Goal: Communication & Community: Connect with others

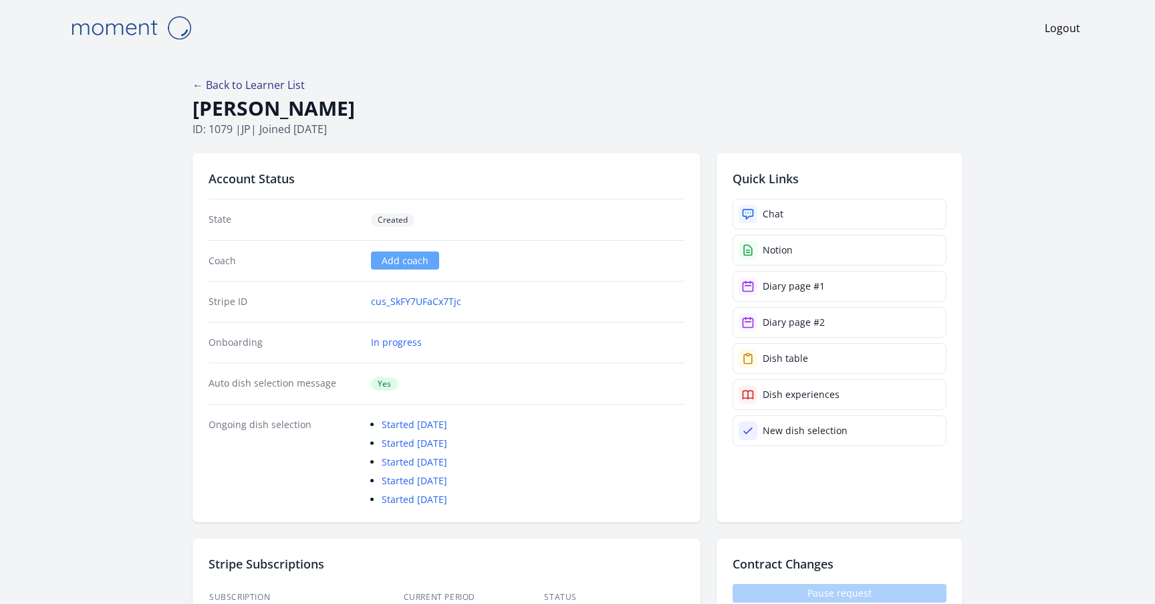
click at [293, 84] on link "← Back to Learner List" at bounding box center [249, 85] width 112 height 15
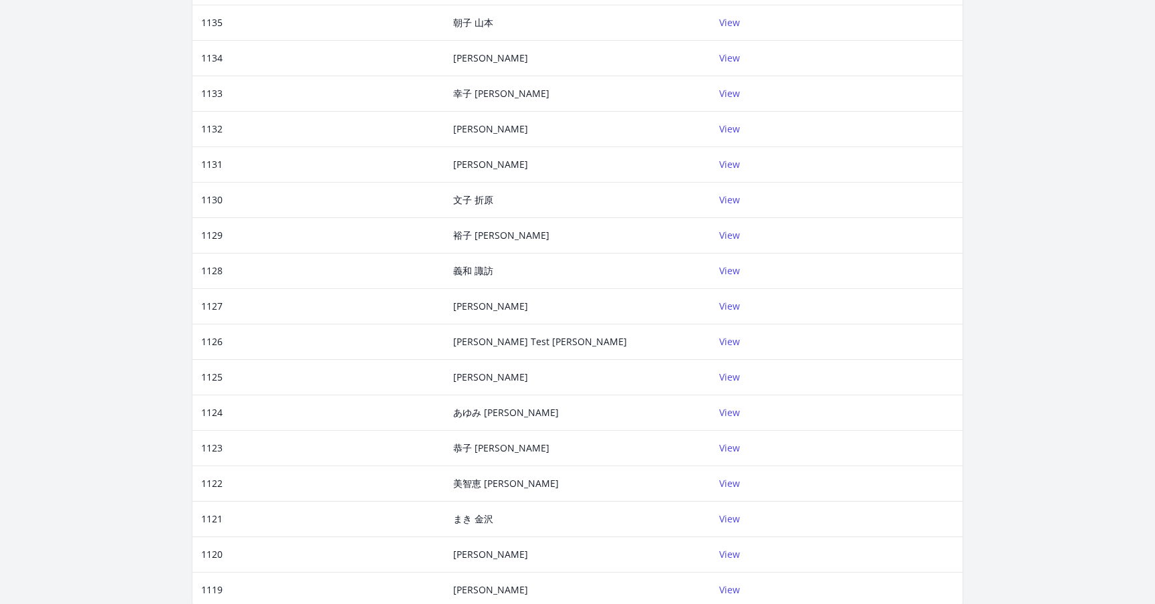
scroll to position [359, 0]
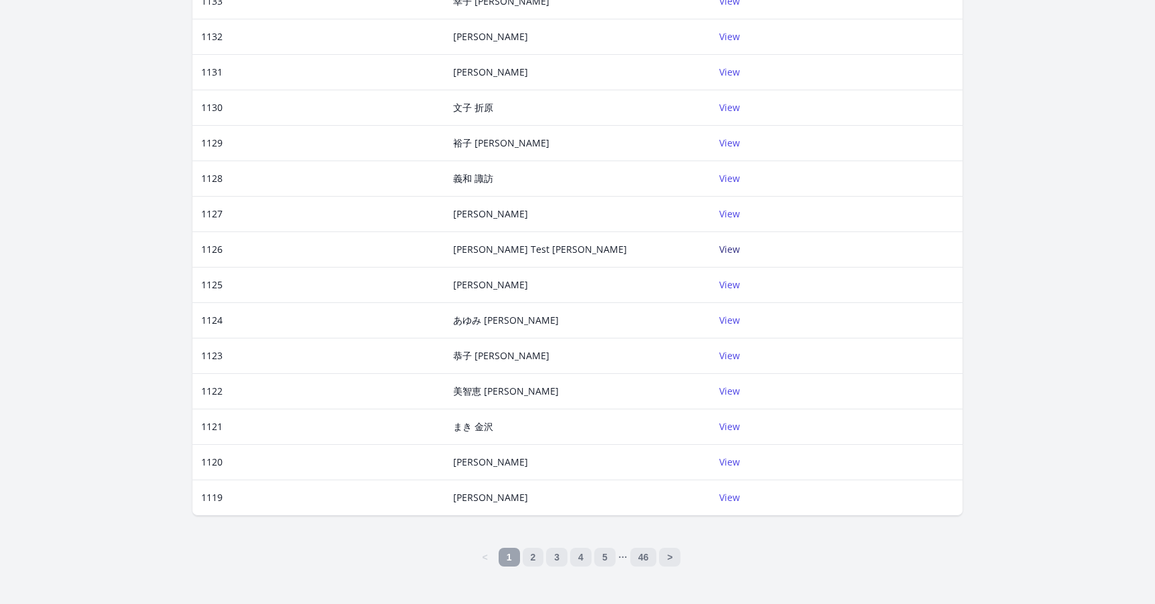
click at [726, 245] on link "View" at bounding box center [729, 249] width 21 height 13
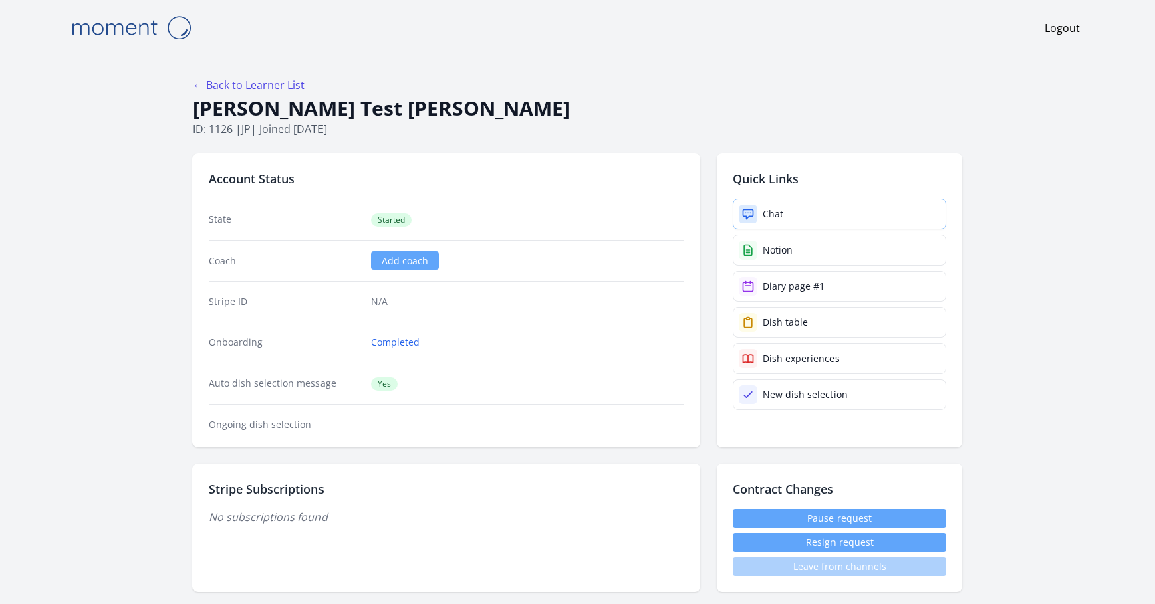
click at [782, 215] on div "Chat" at bounding box center [773, 213] width 21 height 13
